Goal: Find specific page/section: Find specific page/section

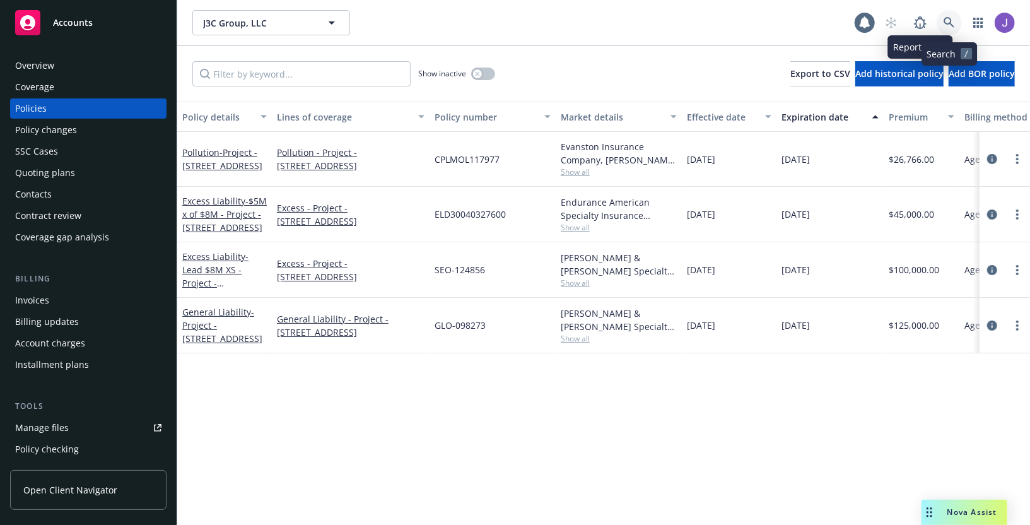
click at [959, 22] on link at bounding box center [949, 22] width 25 height 25
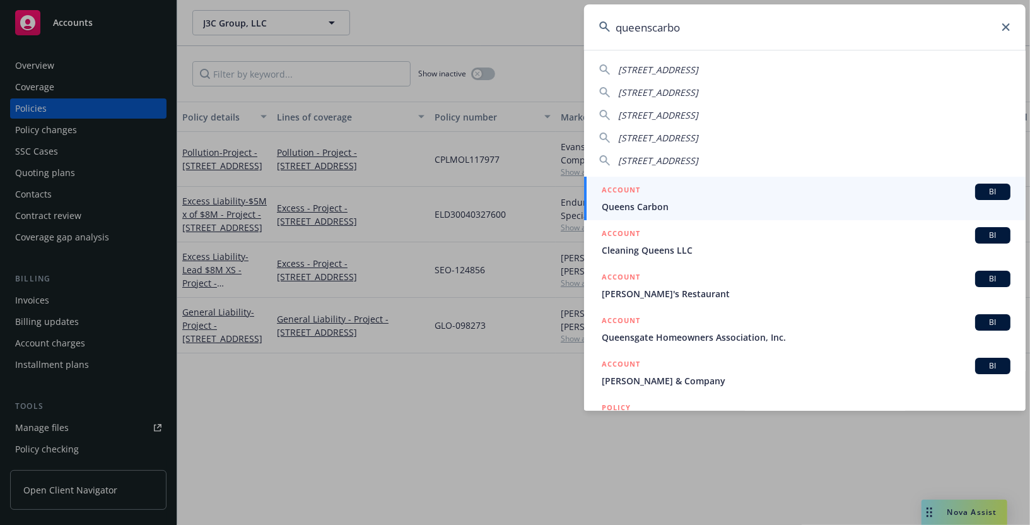
type input "queenscarbon"
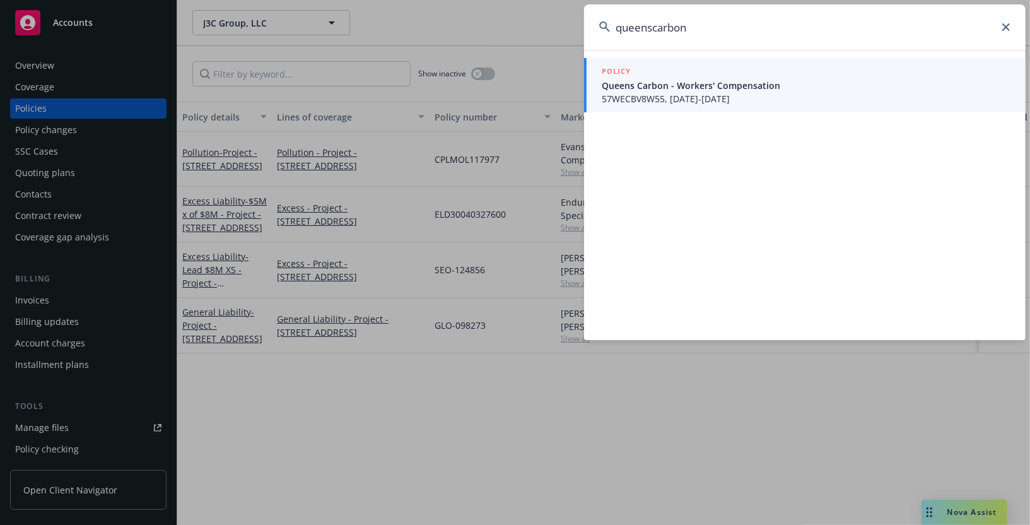
click at [863, 90] on span "Queens Carbon - Workers' Compensation" at bounding box center [806, 85] width 409 height 13
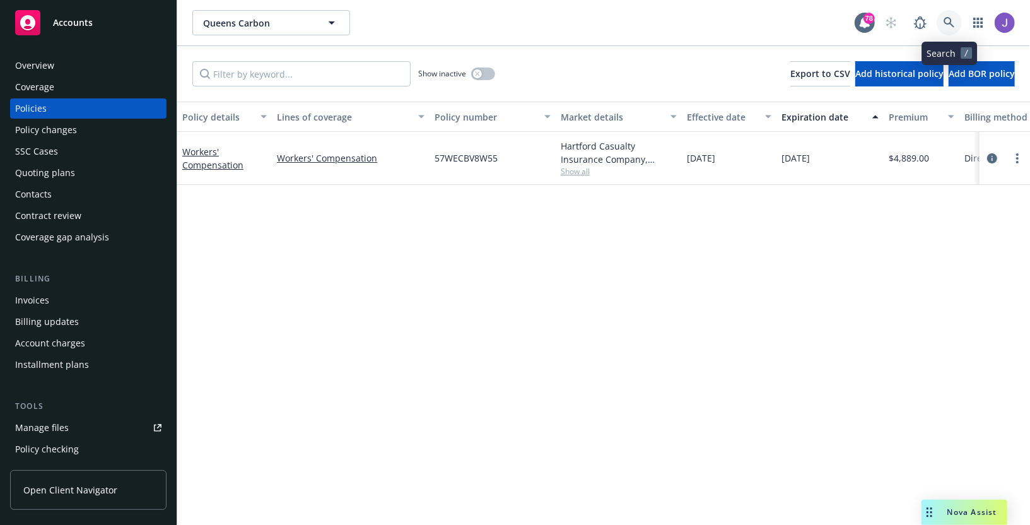
click at [951, 23] on icon at bounding box center [949, 22] width 11 height 11
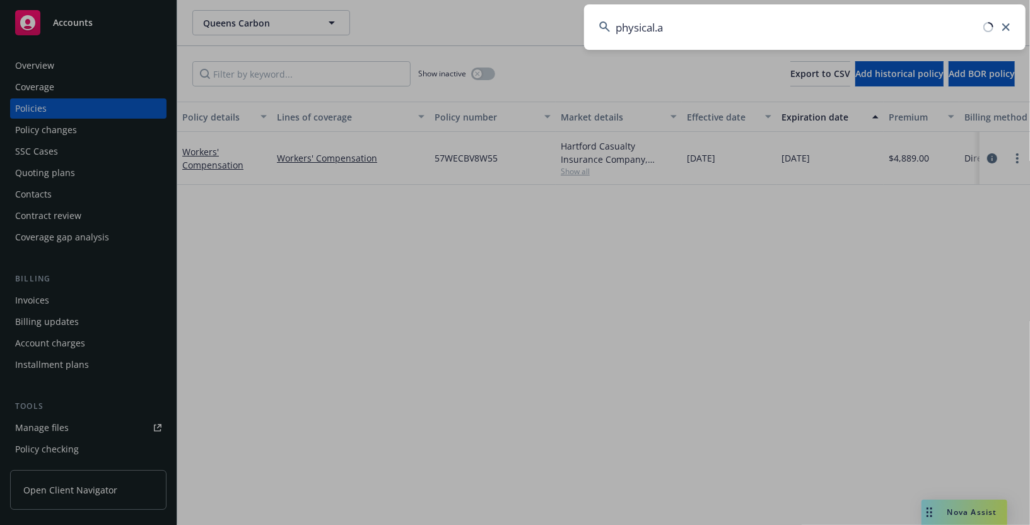
type input "[URL]"
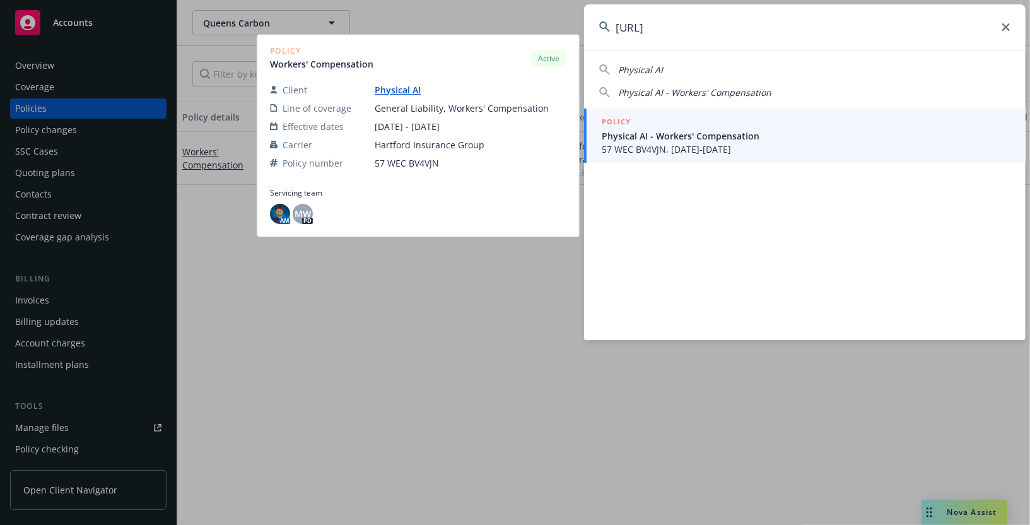
click at [880, 129] on span "Physical AI - Workers' Compensation" at bounding box center [806, 135] width 409 height 13
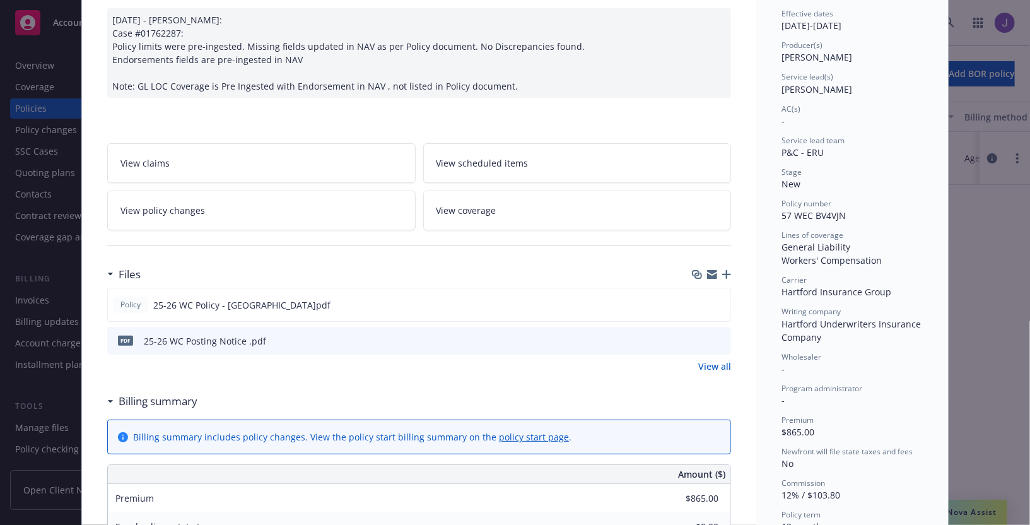
scroll to position [129, 0]
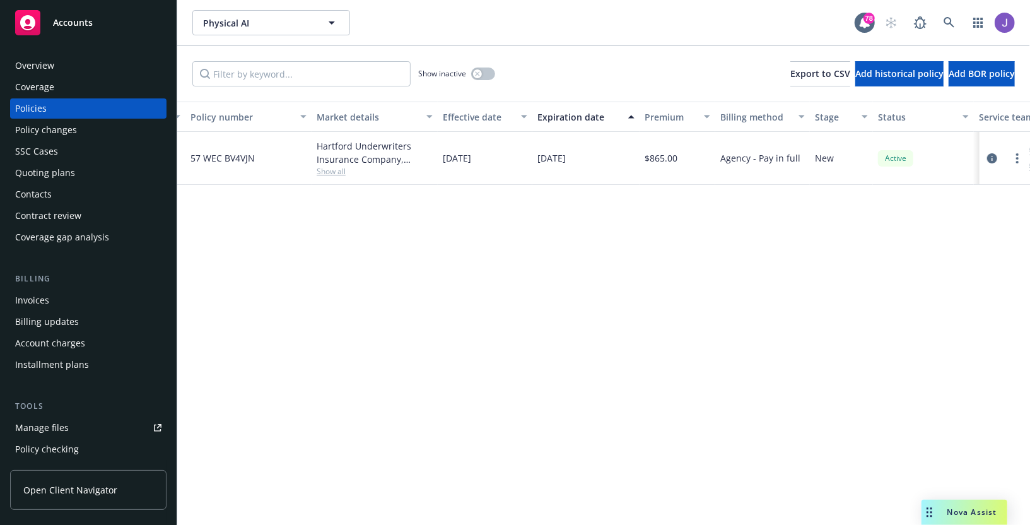
scroll to position [0, 364]
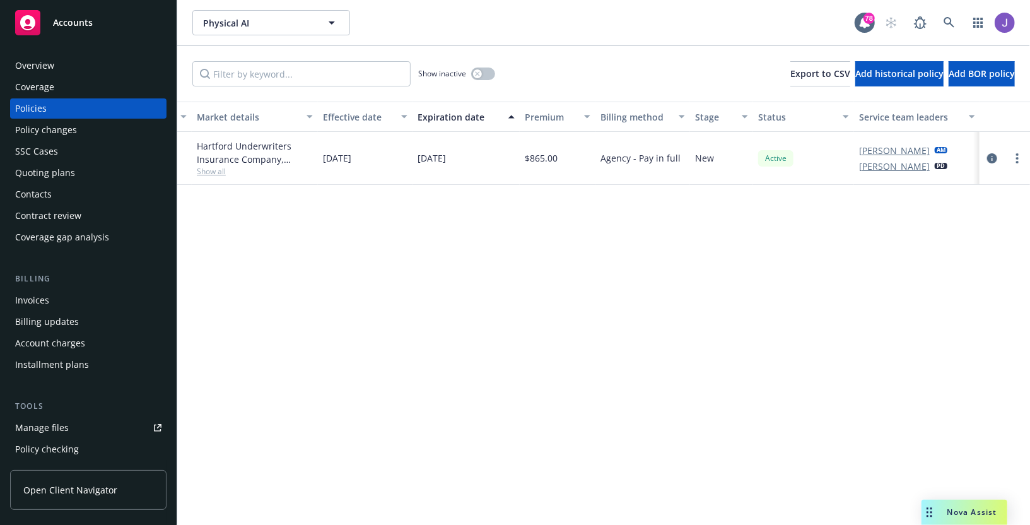
click at [107, 67] on div "Overview" at bounding box center [88, 66] width 146 height 20
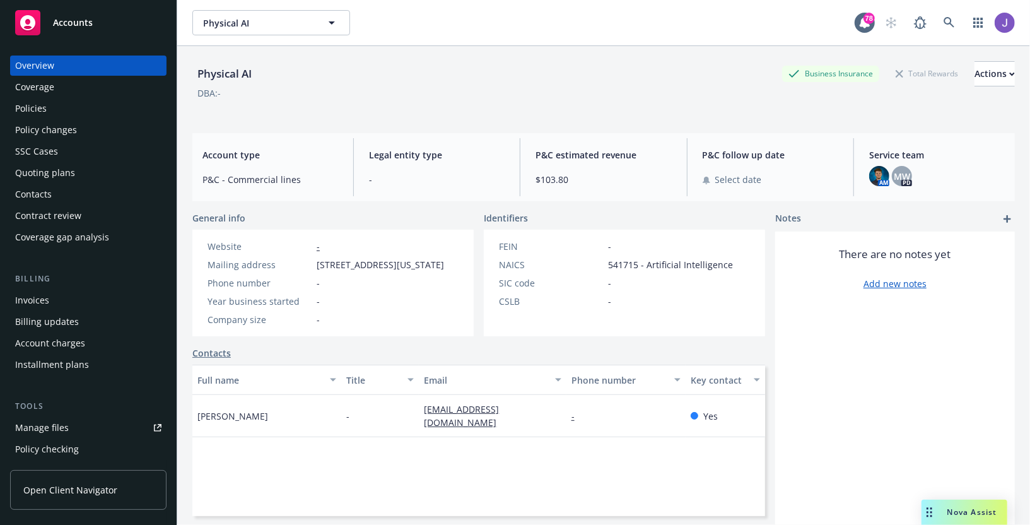
click at [88, 107] on div "Policies" at bounding box center [88, 108] width 146 height 20
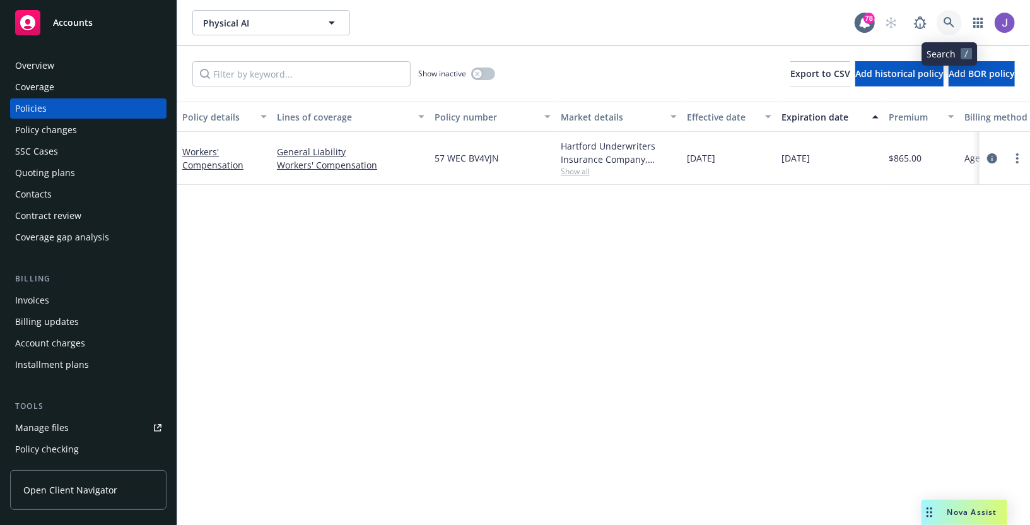
click at [944, 18] on icon at bounding box center [949, 22] width 11 height 11
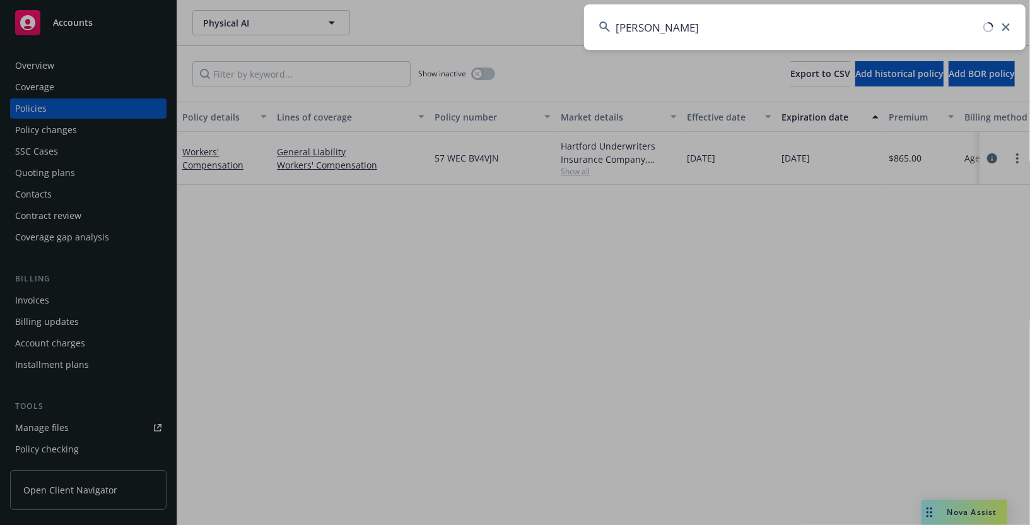
type input "[PERSON_NAME]"
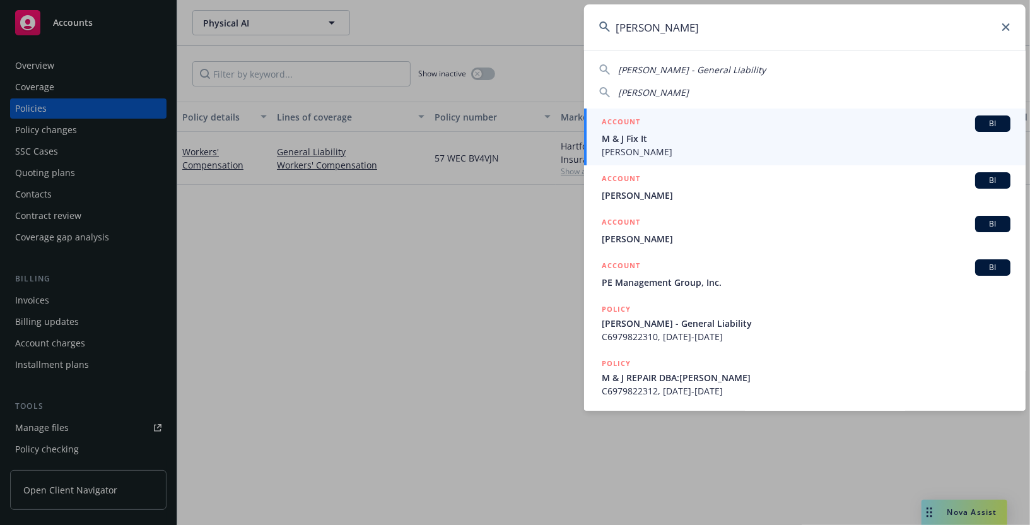
click at [851, 117] on div "ACCOUNT BI" at bounding box center [806, 123] width 409 height 16
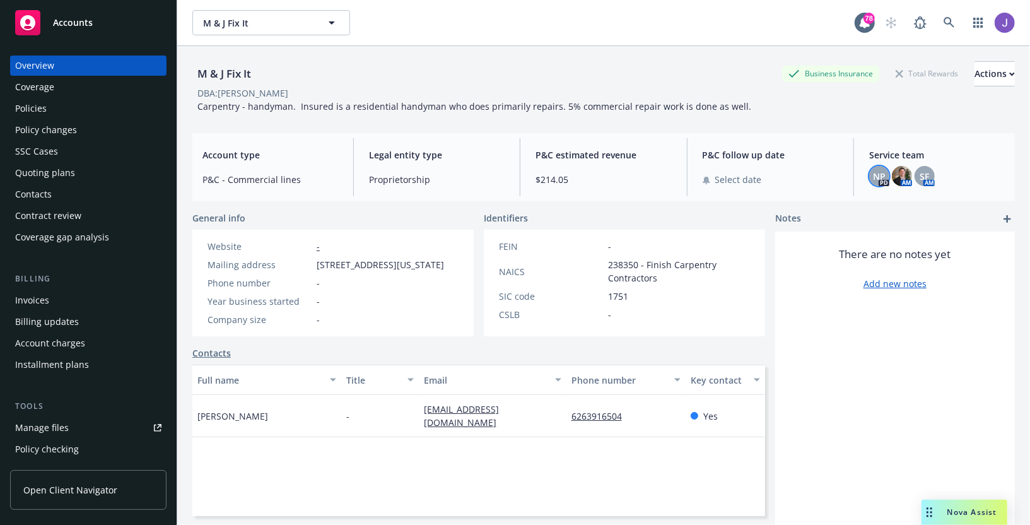
click at [879, 170] on span "NP" at bounding box center [879, 176] width 13 height 13
click at [901, 169] on img at bounding box center [902, 176] width 20 height 20
click at [931, 172] on div "SF" at bounding box center [925, 176] width 20 height 20
click at [950, 21] on icon at bounding box center [949, 22] width 11 height 11
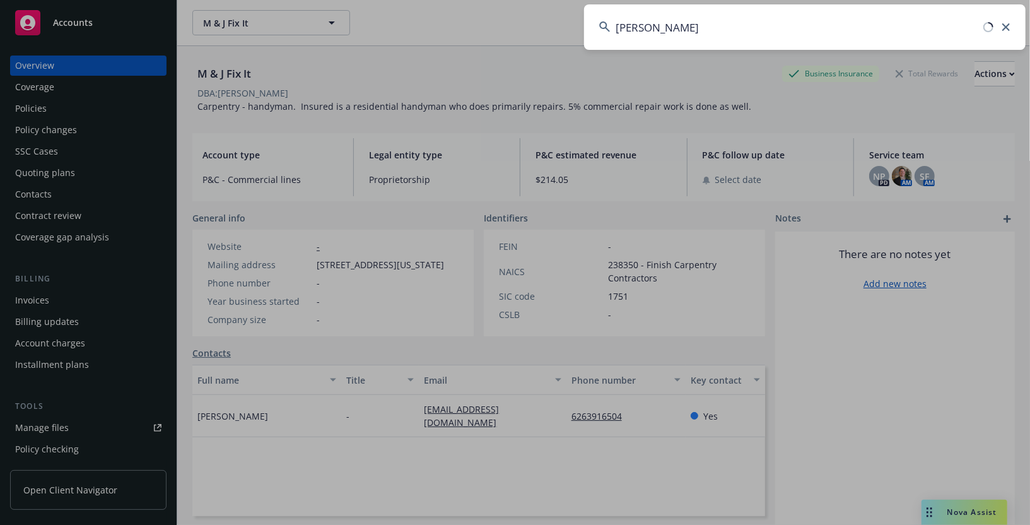
type input "[PERSON_NAME] transportation"
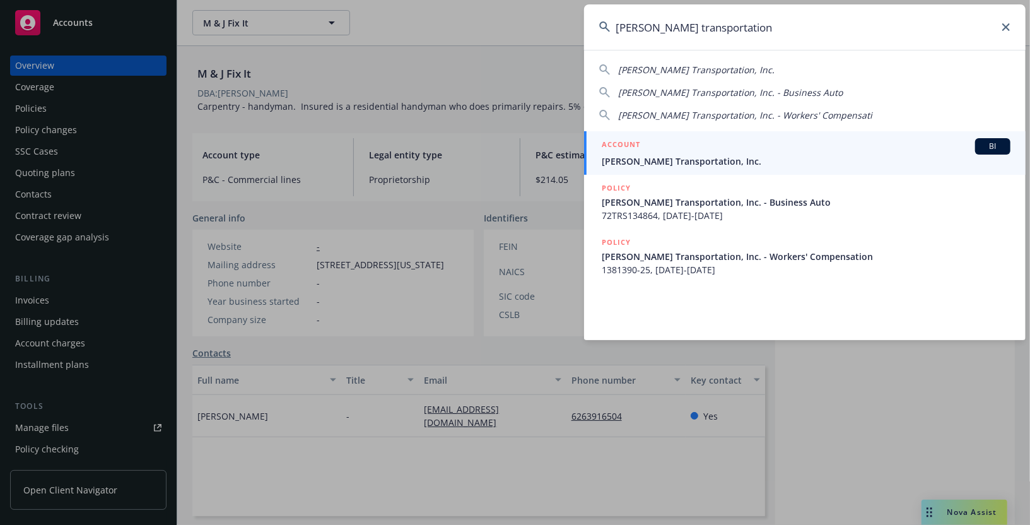
click at [877, 151] on div "ACCOUNT BI" at bounding box center [806, 146] width 409 height 16
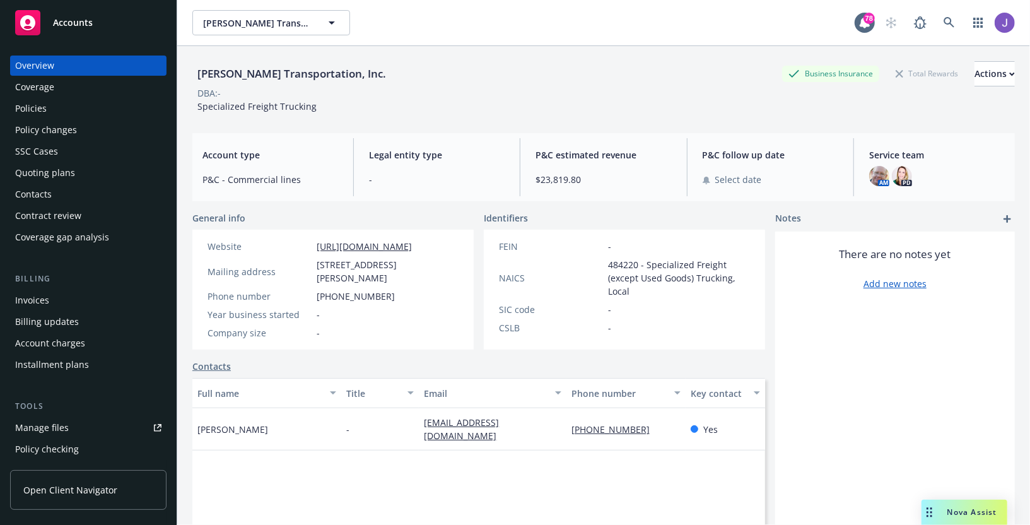
click at [69, 105] on div "Policies" at bounding box center [88, 108] width 146 height 20
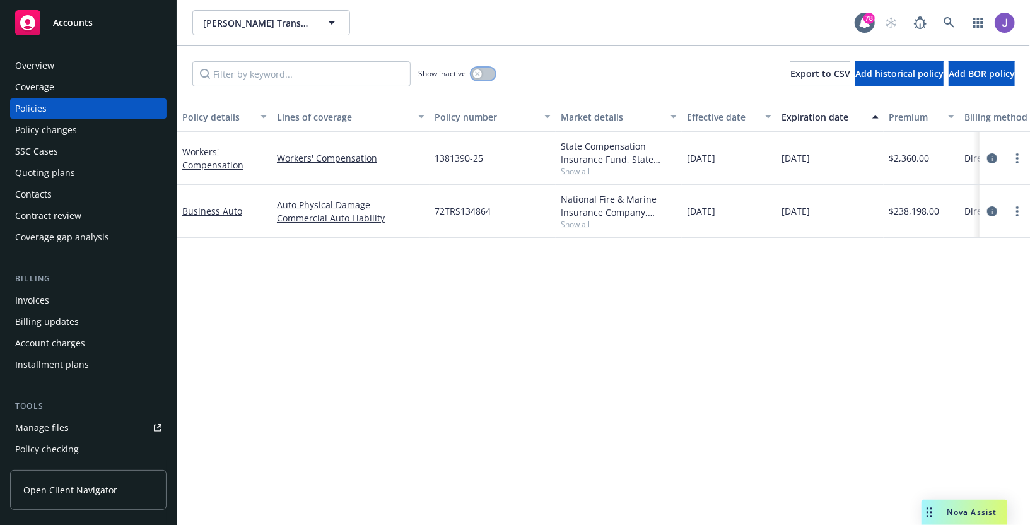
click at [488, 69] on button "button" at bounding box center [483, 73] width 24 height 13
click at [487, 72] on icon "button" at bounding box center [488, 74] width 5 height 4
click at [102, 67] on div "Overview" at bounding box center [88, 66] width 146 height 20
